Goal: Task Accomplishment & Management: Complete application form

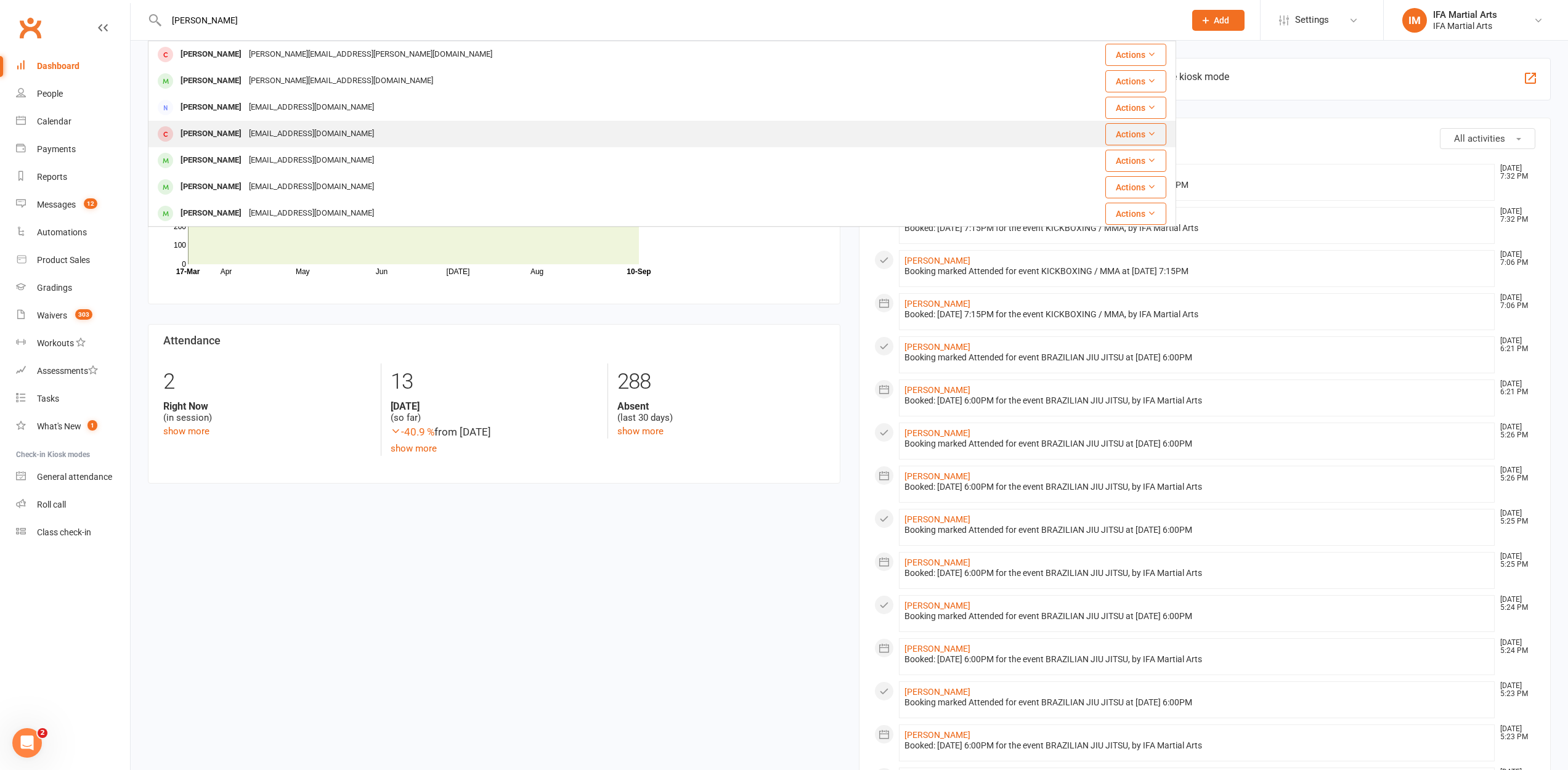
type input "[PERSON_NAME]"
click at [360, 127] on div "[EMAIL_ADDRESS][DOMAIN_NAME]" at bounding box center [312, 134] width 133 height 18
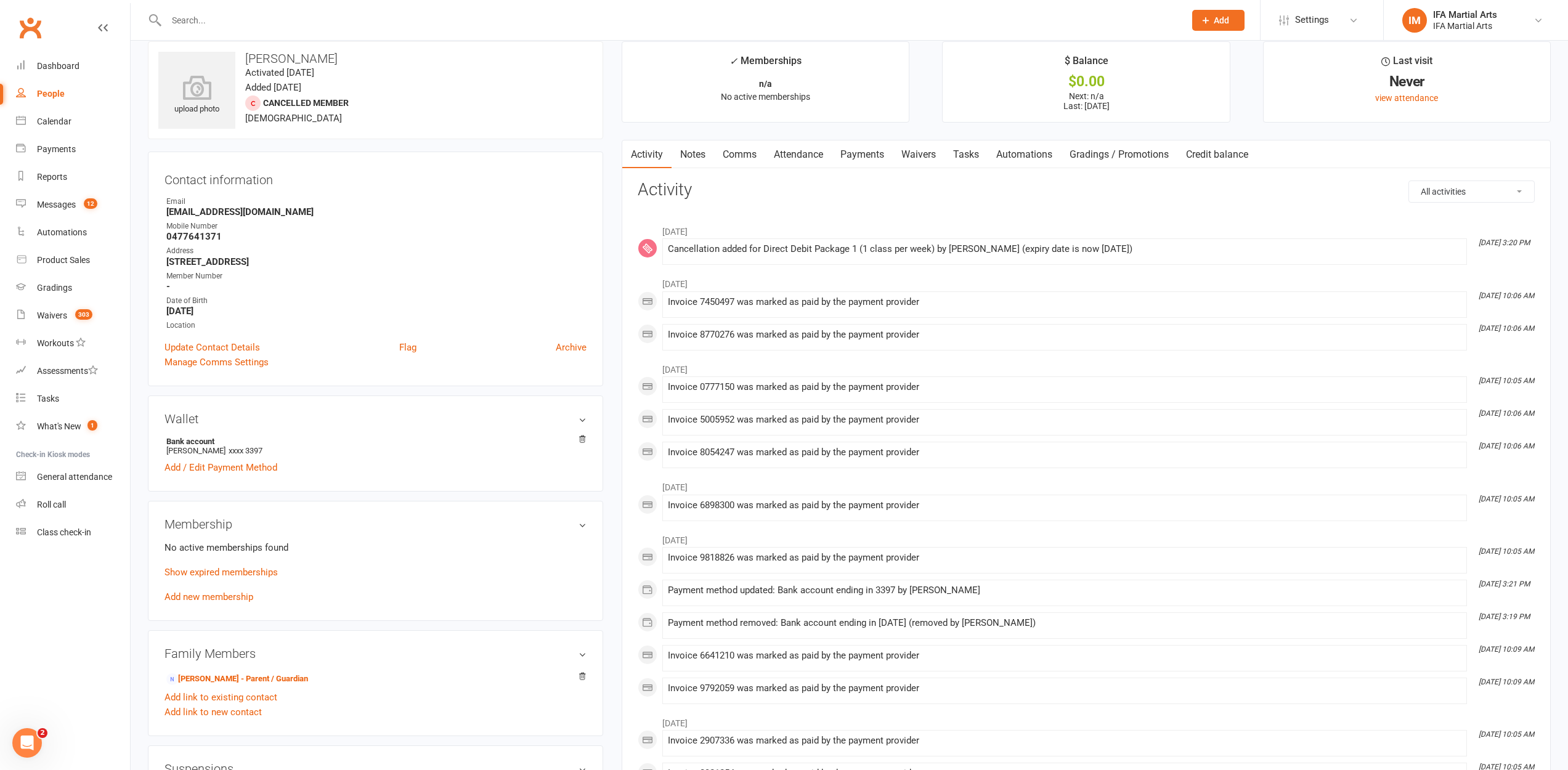
scroll to position [217, 0]
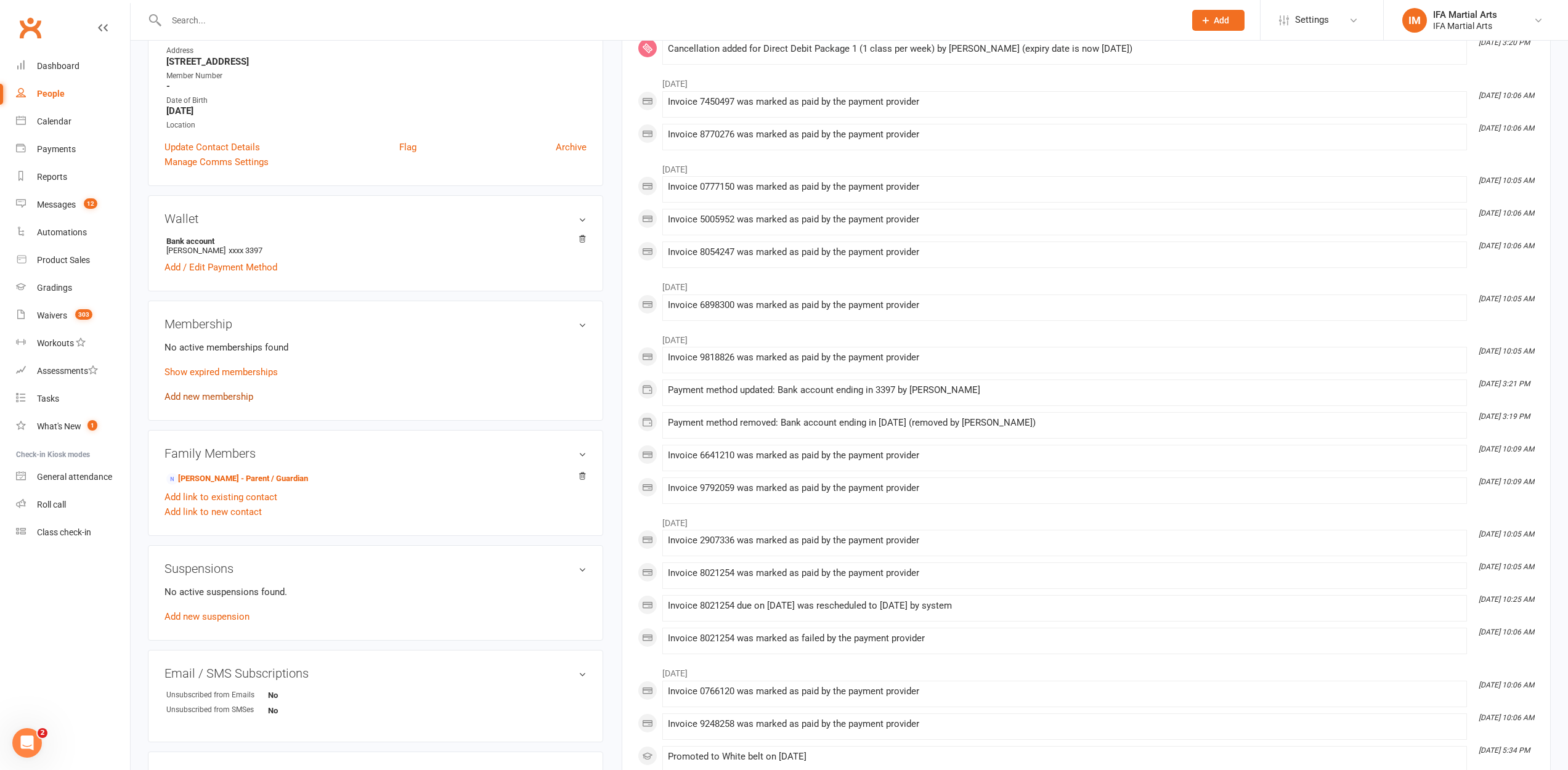
click at [210, 399] on link "Add new membership" at bounding box center [209, 397] width 89 height 11
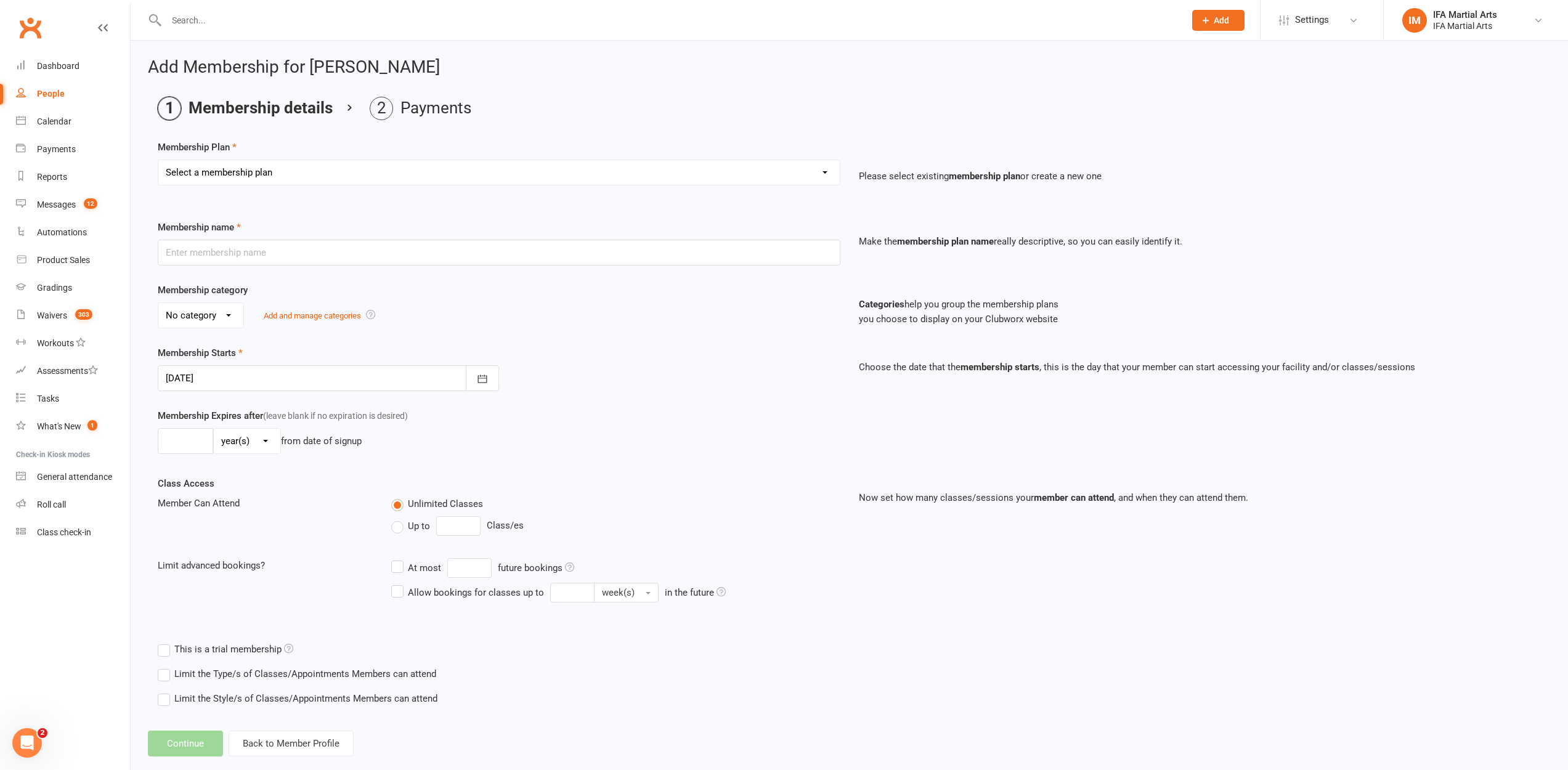
click at [197, 181] on select "Select a membership plan Create new Membership Plan IFA MEMBERSHIP FEE Casual v…" at bounding box center [499, 172] width 681 height 25
select select "8"
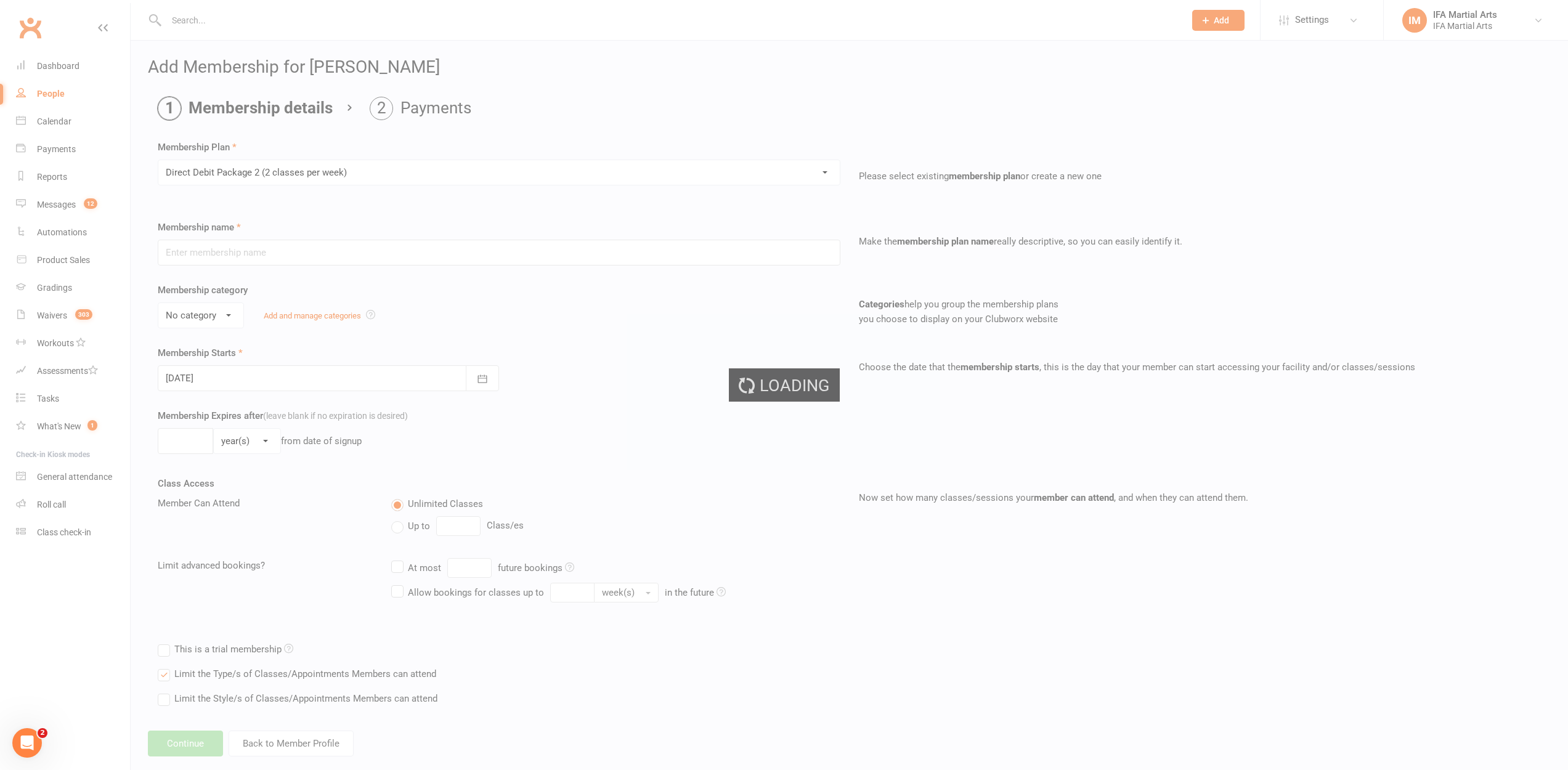
type input "Direct Debit Package 2 (2 classes per week)"
select select "1"
type input "0"
type input "2"
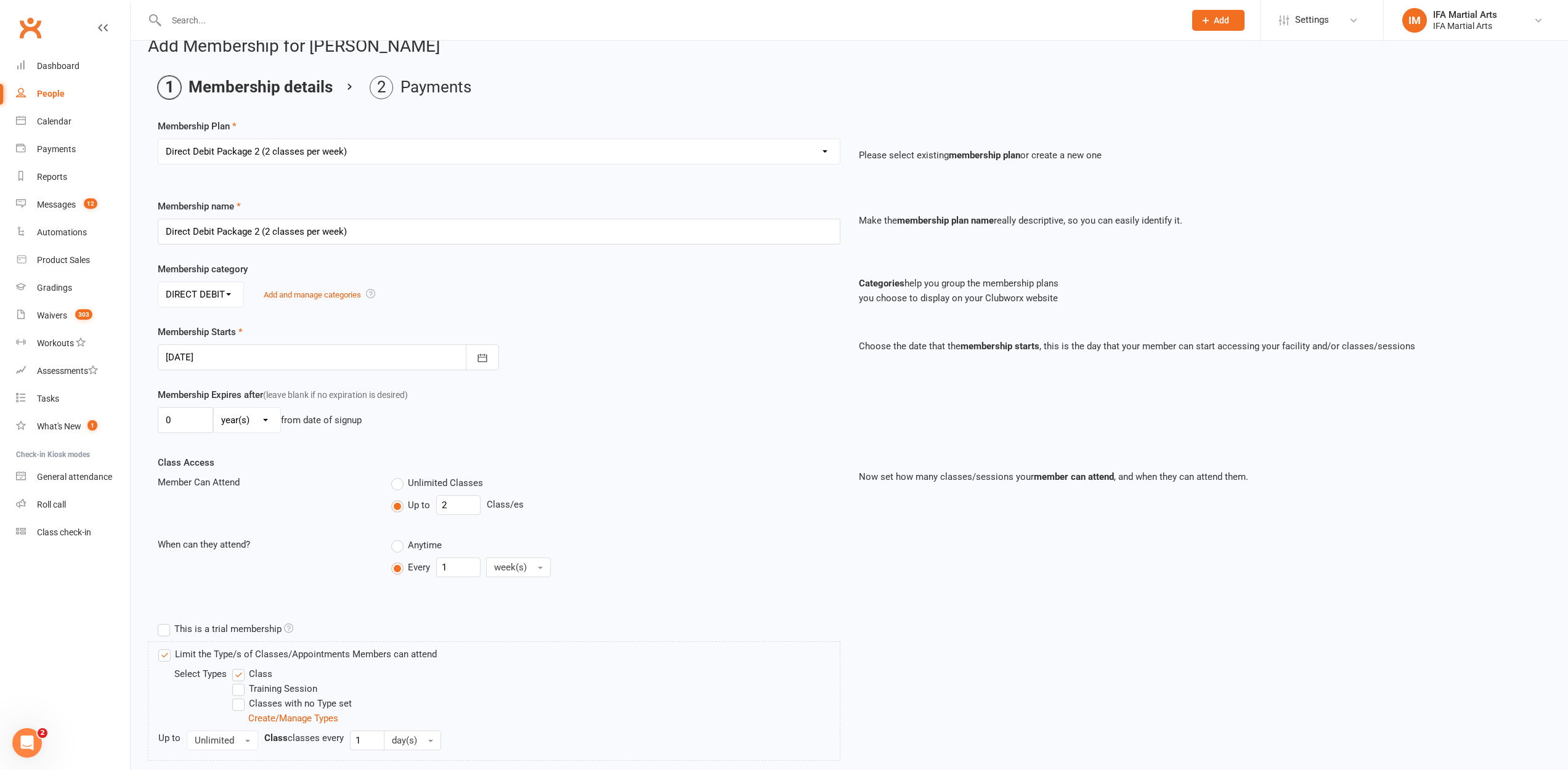
scroll to position [159, 0]
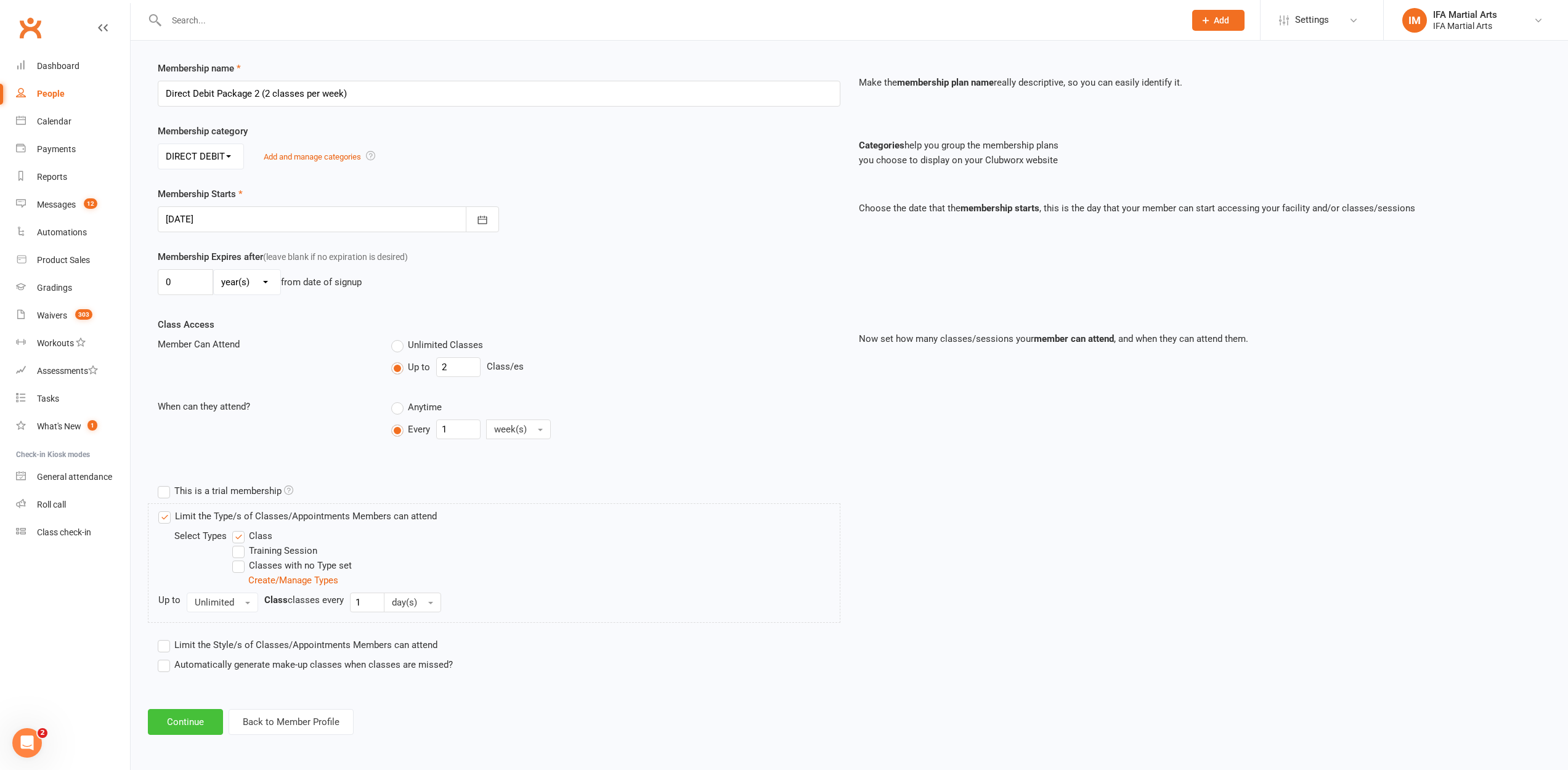
click at [205, 720] on button "Continue" at bounding box center [186, 722] width 75 height 26
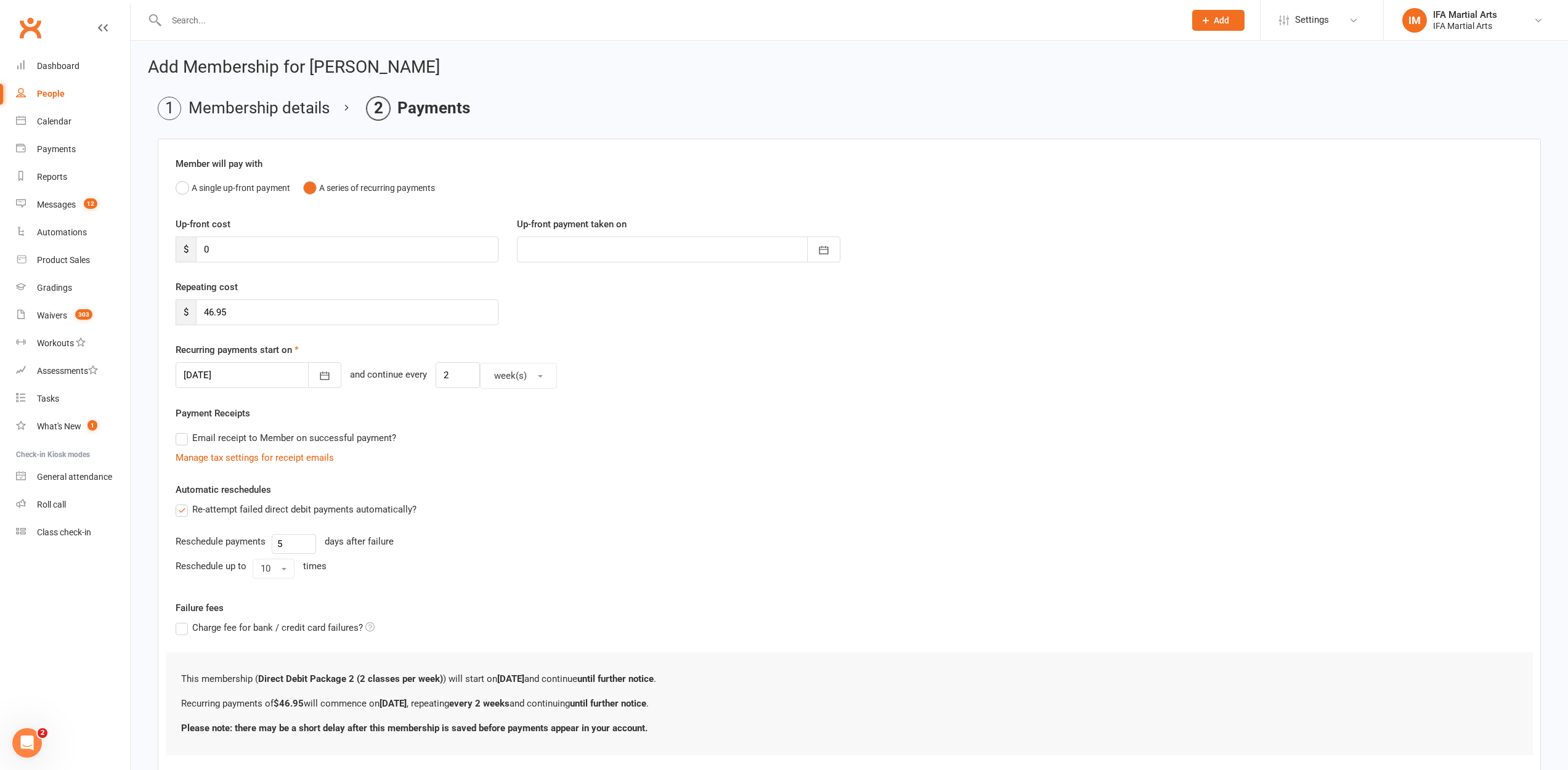
scroll to position [77, 0]
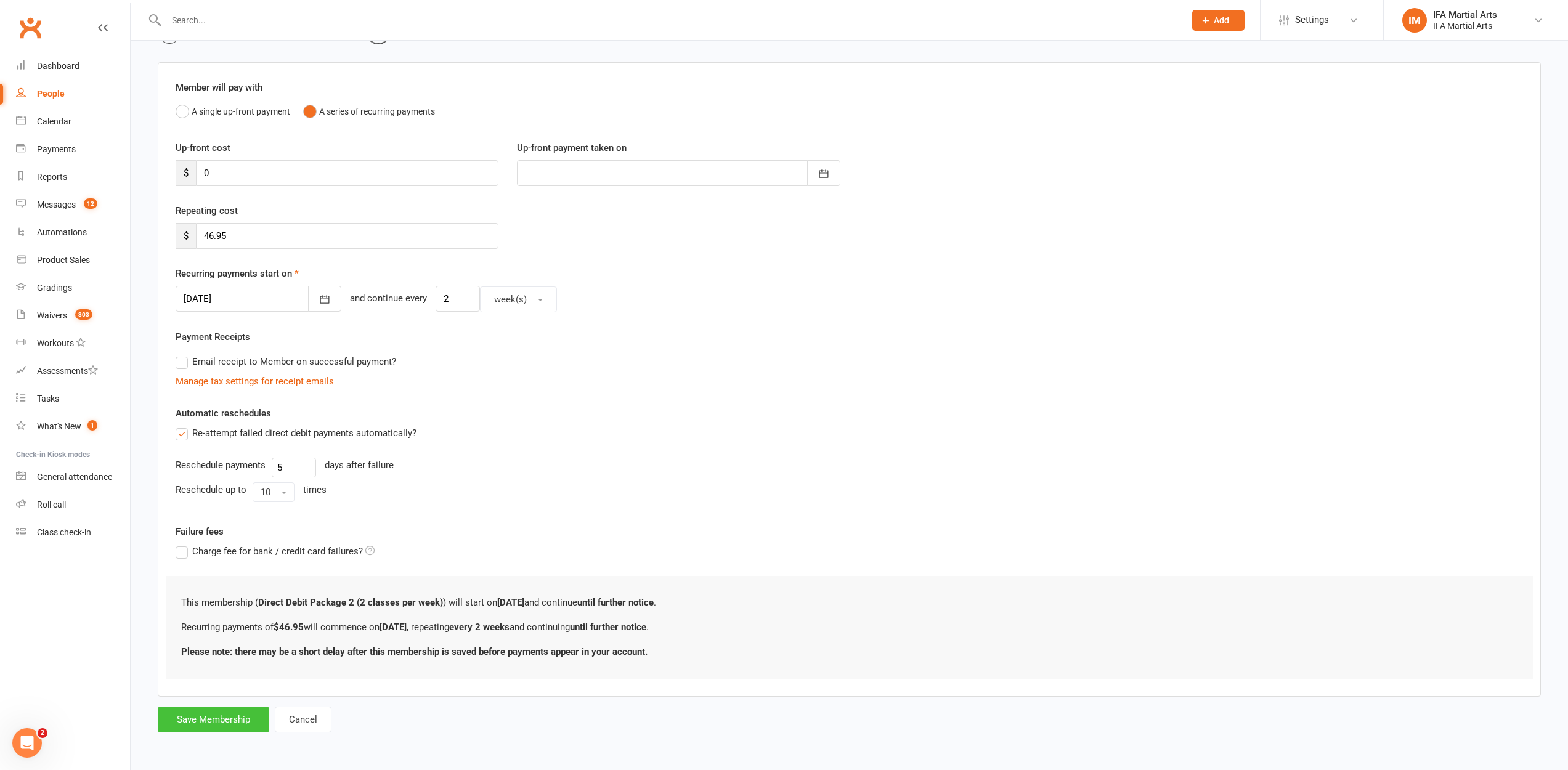
click at [205, 724] on button "Save Membership" at bounding box center [213, 720] width 111 height 26
